Goal: Navigation & Orientation: Find specific page/section

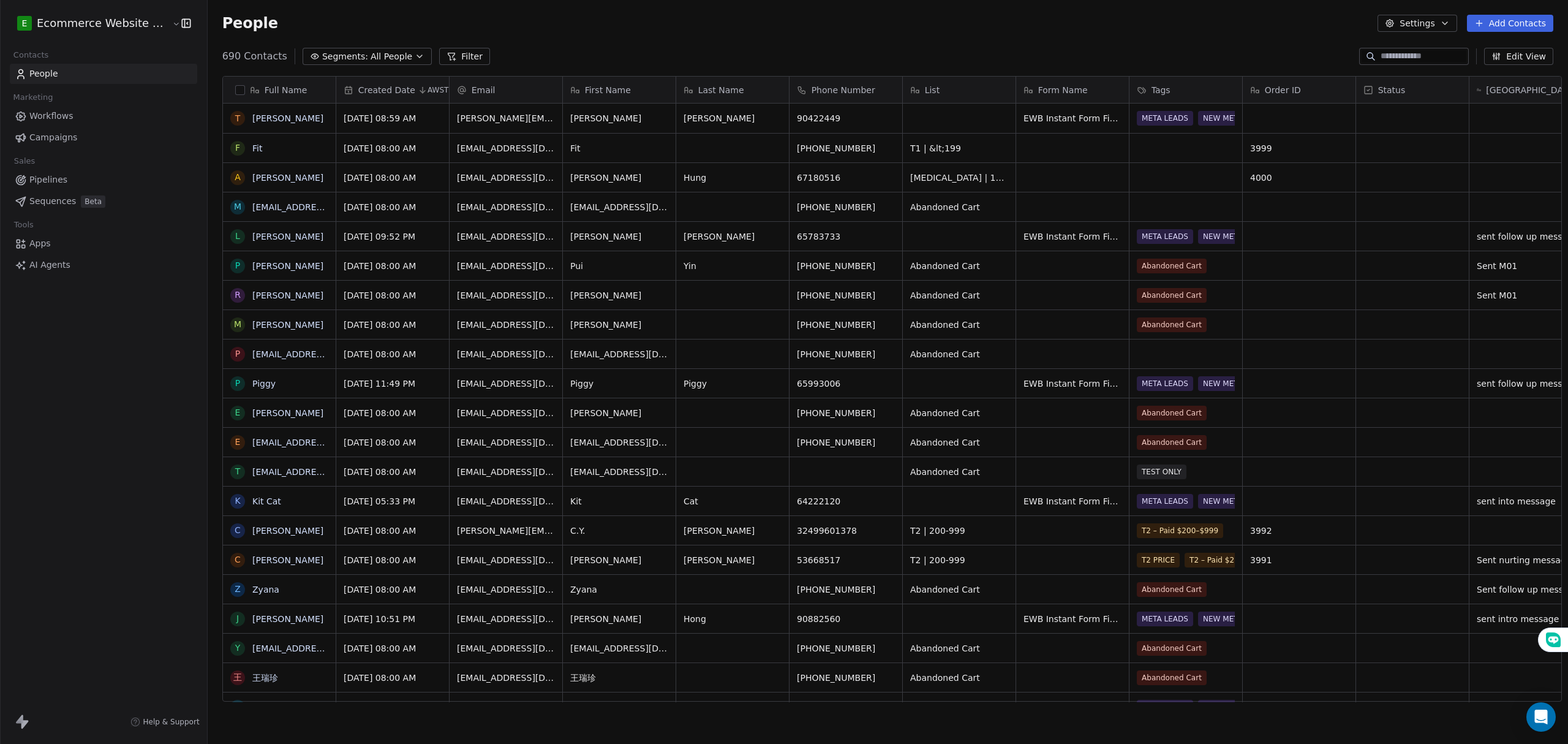
scroll to position [642, 1357]
click at [1173, 152] on div "grid" at bounding box center [1185, 149] width 113 height 29
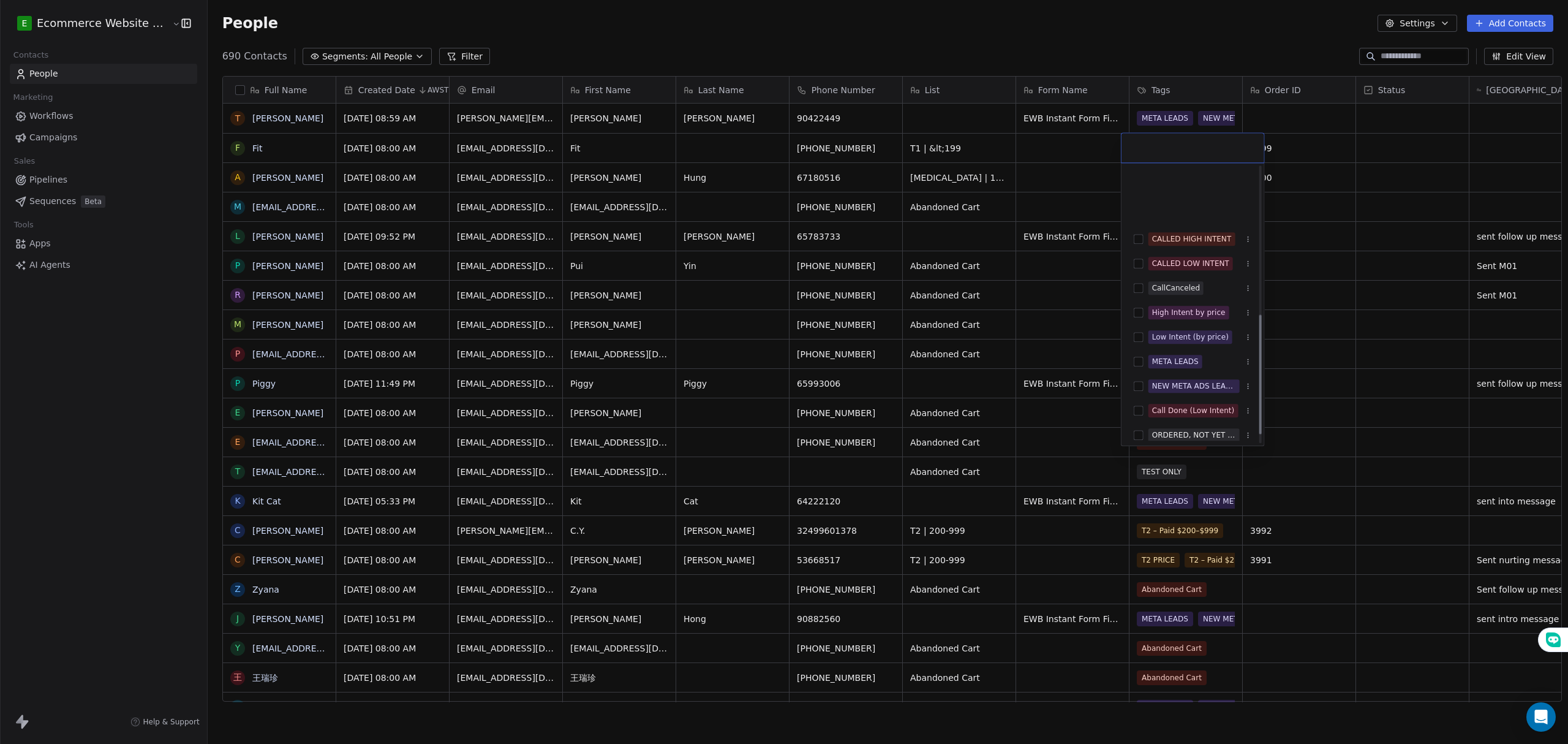
scroll to position [364, 0]
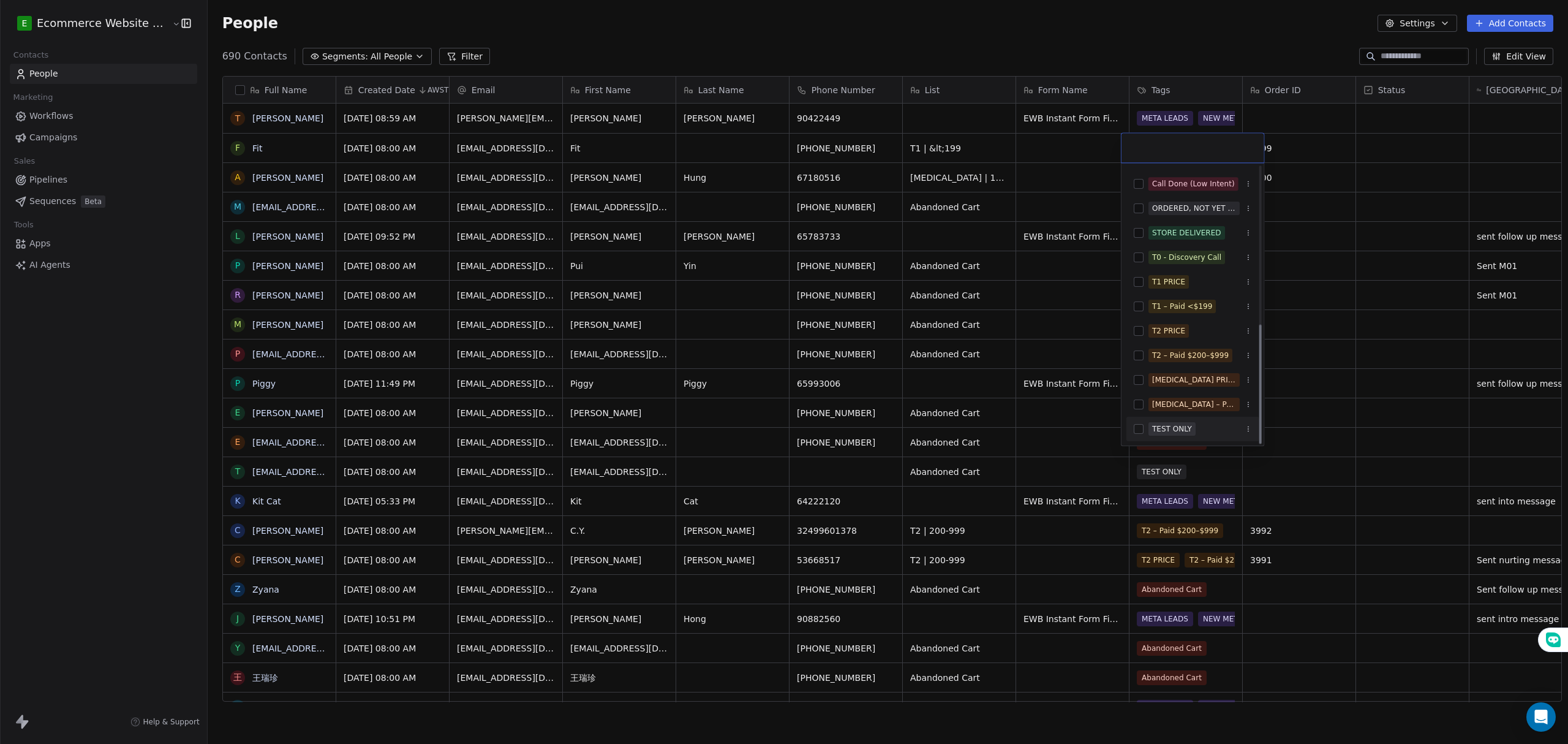
click at [1155, 424] on div "TEST ONLY" at bounding box center [1172, 428] width 40 height 11
click at [1351, 343] on html "E Ecommerce Website Builder Contacts People Marketing Workflows Campaigns Sales…" at bounding box center [784, 372] width 1568 height 744
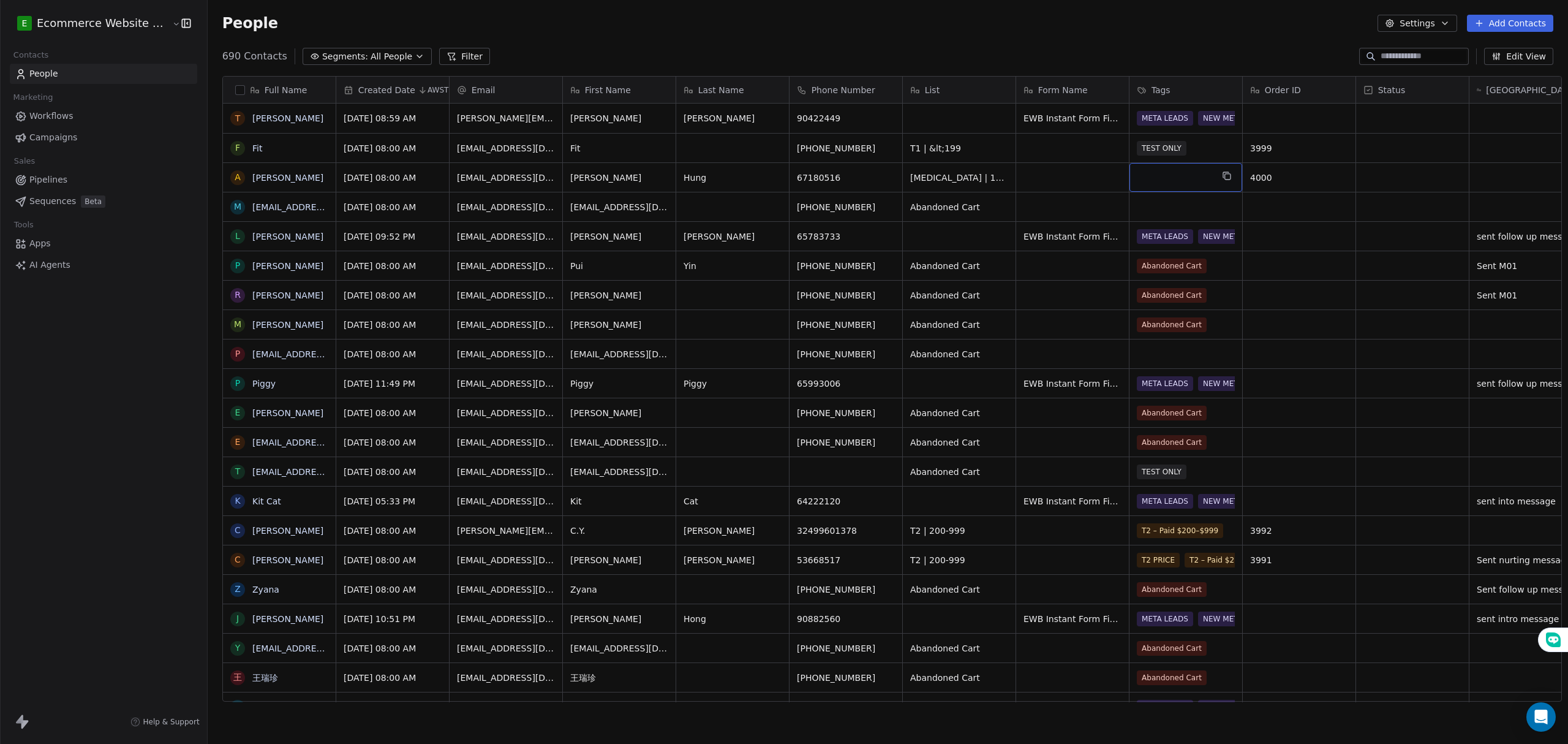
click at [1161, 186] on div "grid" at bounding box center [1185, 178] width 113 height 29
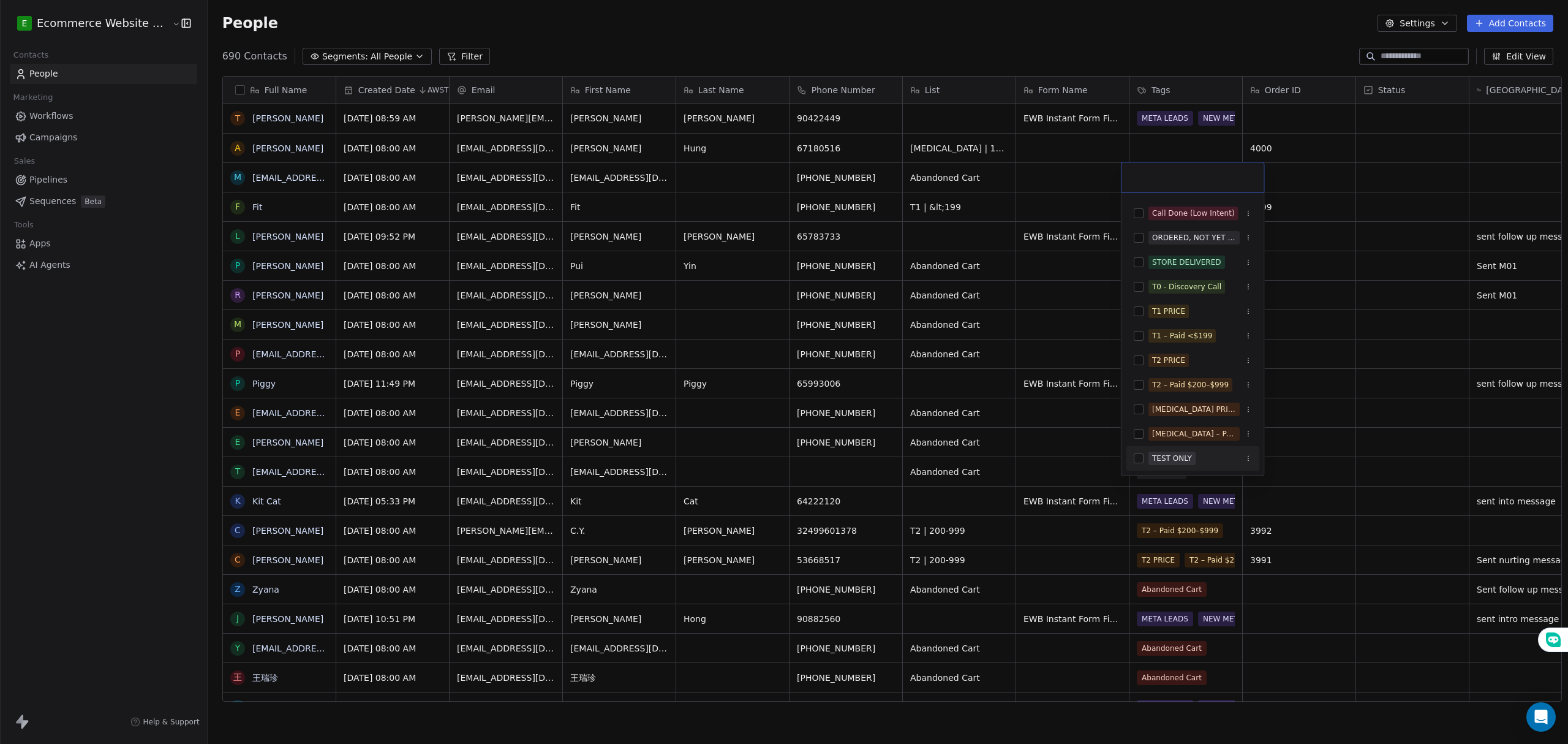
click at [1162, 455] on div "TEST ONLY" at bounding box center [1172, 457] width 40 height 11
click at [1002, 280] on html "E Ecommerce Website Builder Contacts People Marketing Workflows Campaigns Sales…" at bounding box center [784, 372] width 1568 height 744
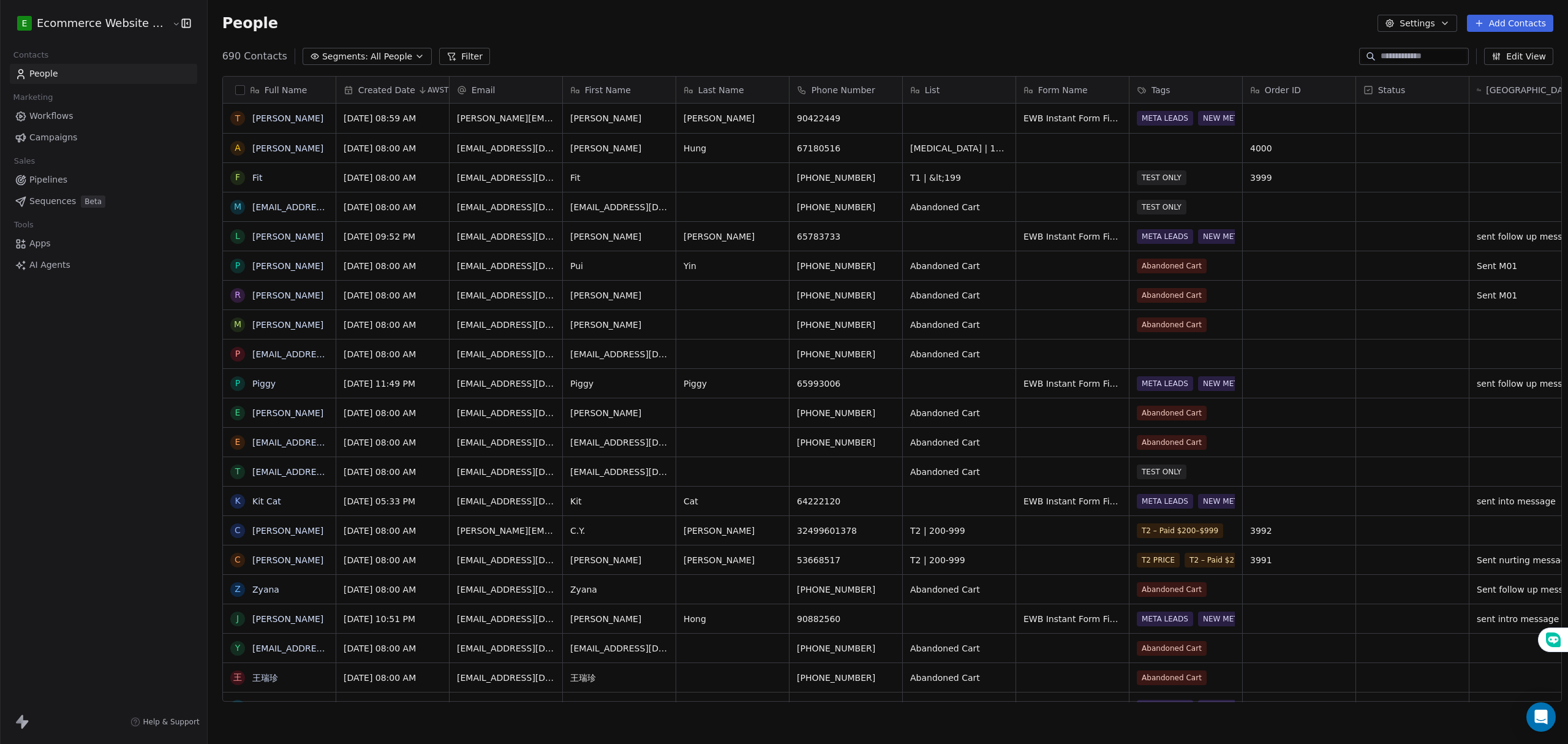
click at [74, 180] on link "Pipelines" at bounding box center [103, 180] width 187 height 20
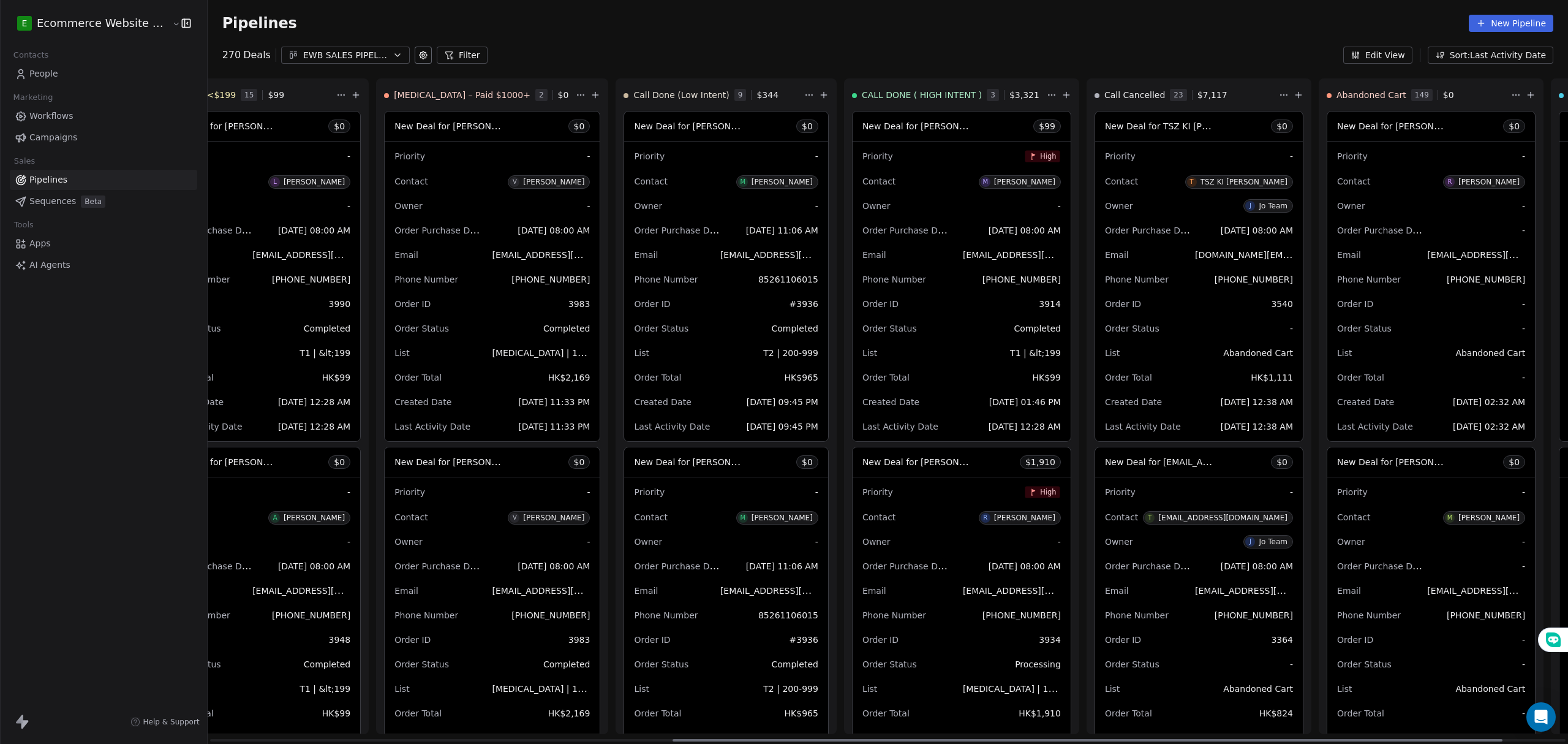
scroll to position [0, 881]
